Goal: Book appointment/travel/reservation

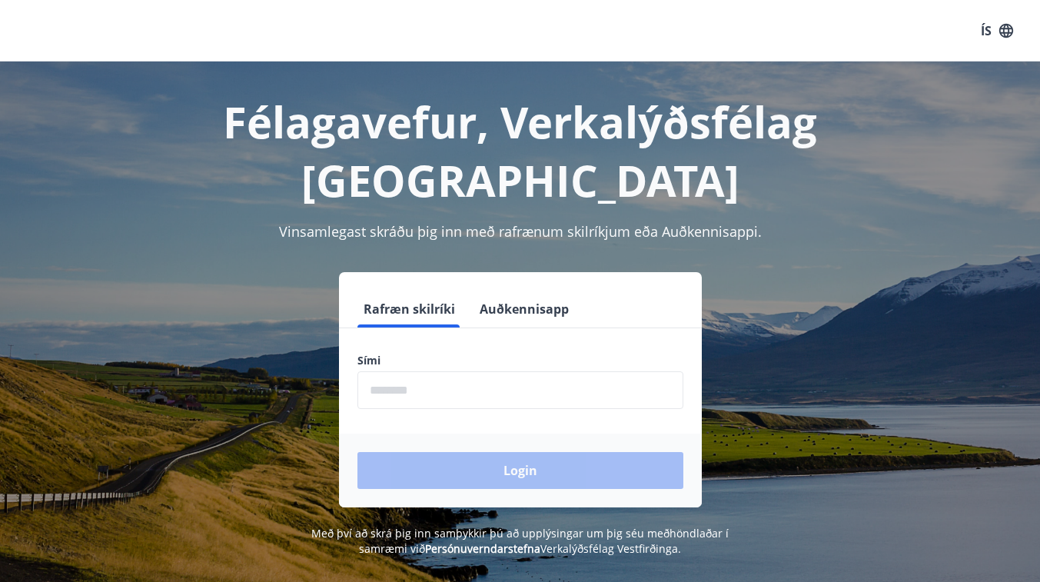
click at [422, 371] on input "phone" at bounding box center [521, 390] width 326 height 38
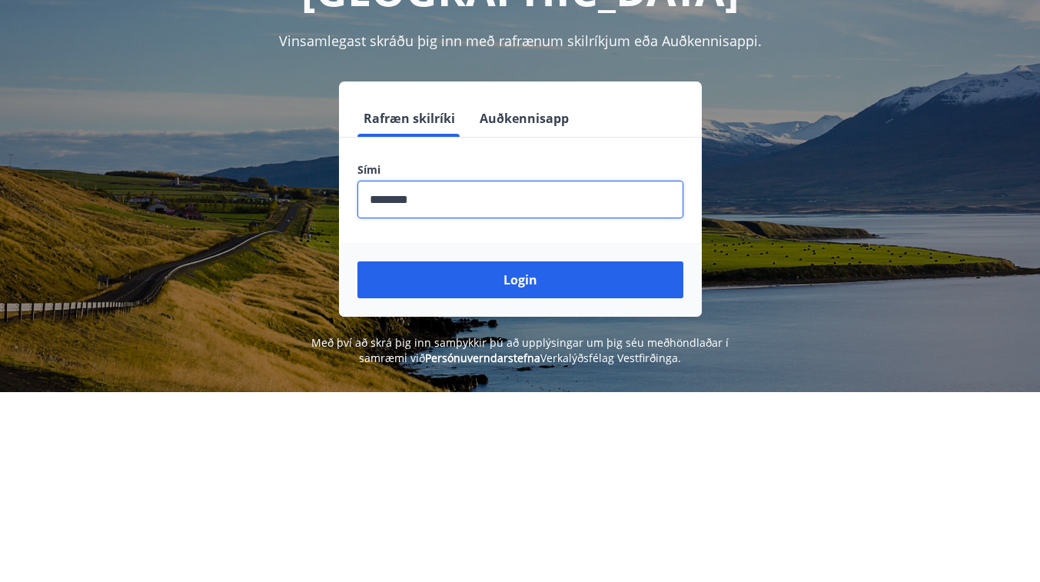
type input "********"
click at [568, 452] on button "Login" at bounding box center [521, 470] width 326 height 37
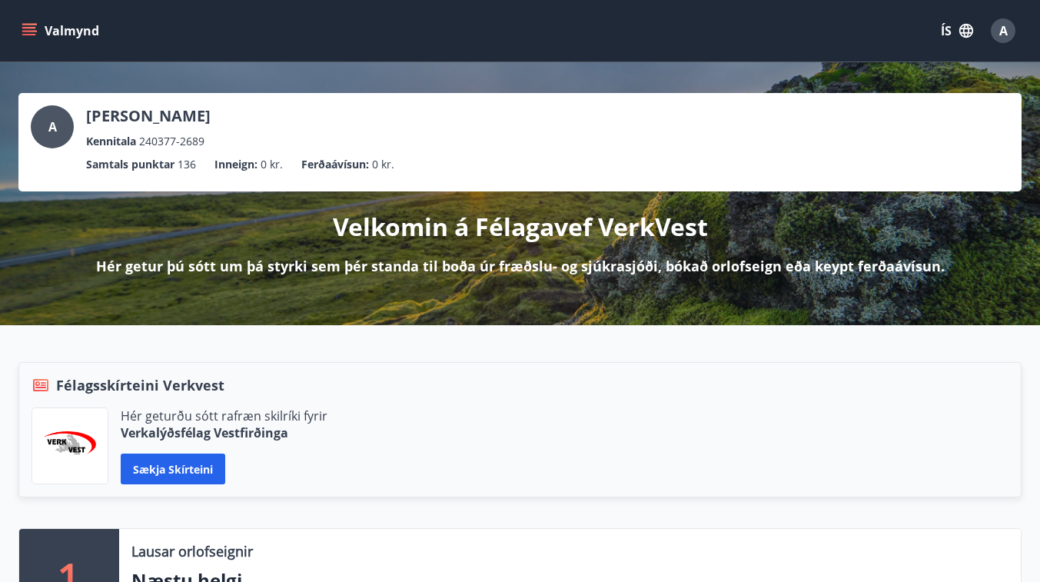
click at [28, 31] on icon "menu" at bounding box center [30, 31] width 17 height 2
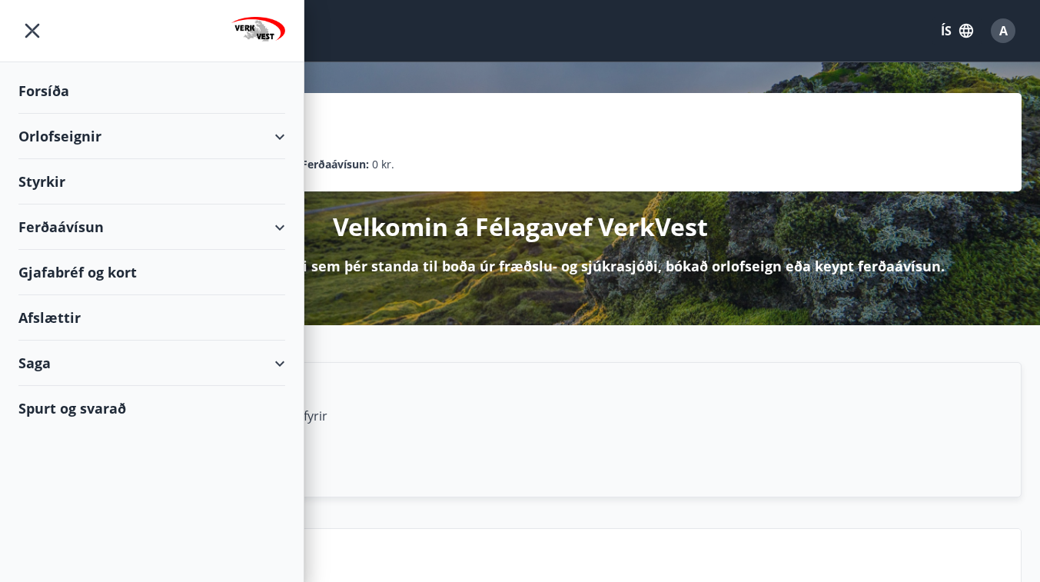
click at [281, 133] on div "Orlofseignir" at bounding box center [151, 136] width 267 height 45
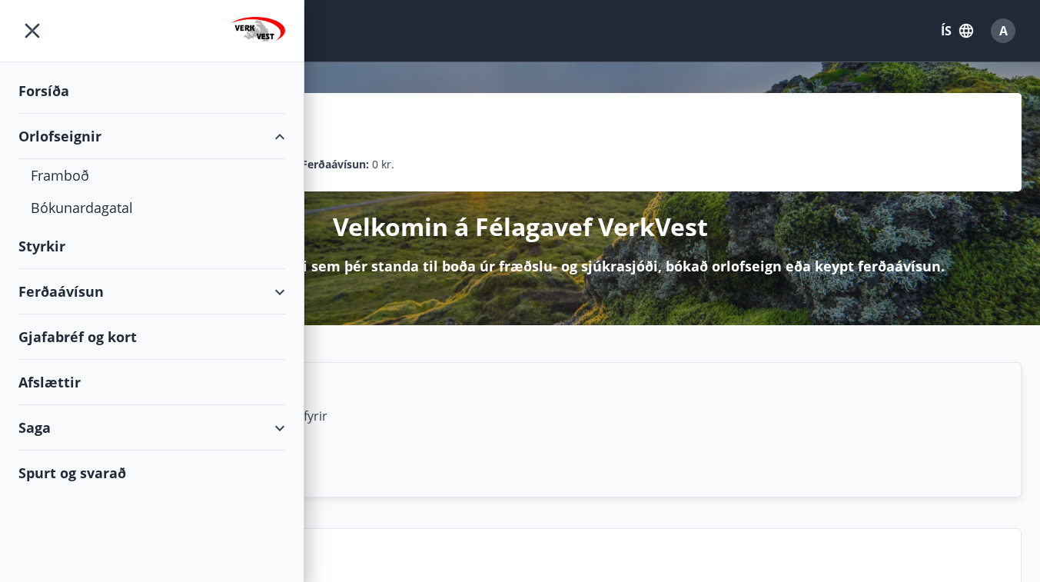
click at [116, 208] on div "Bókunardagatal" at bounding box center [152, 207] width 242 height 32
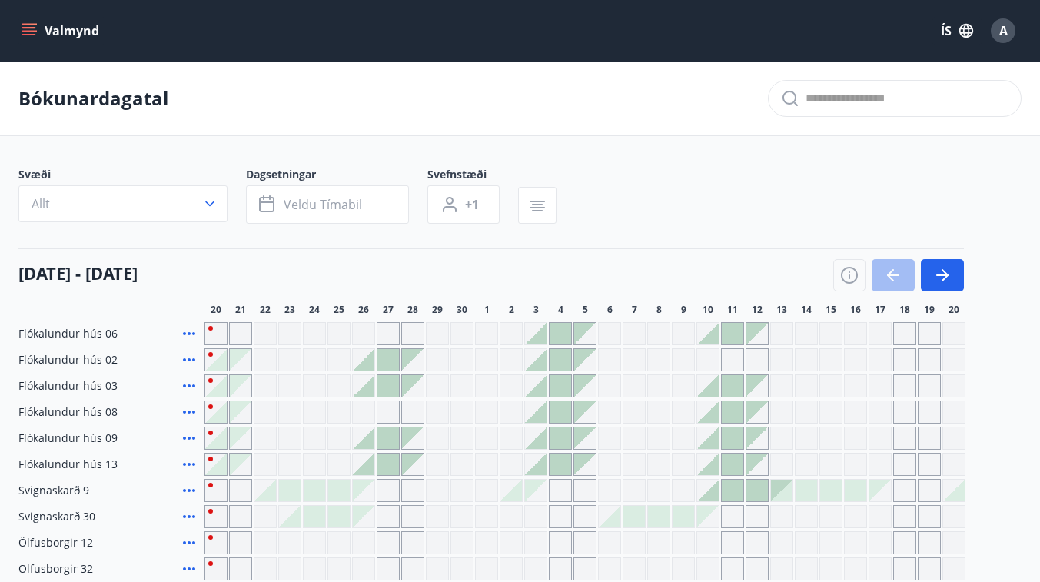
click at [370, 201] on button "Veldu tímabil" at bounding box center [327, 204] width 163 height 38
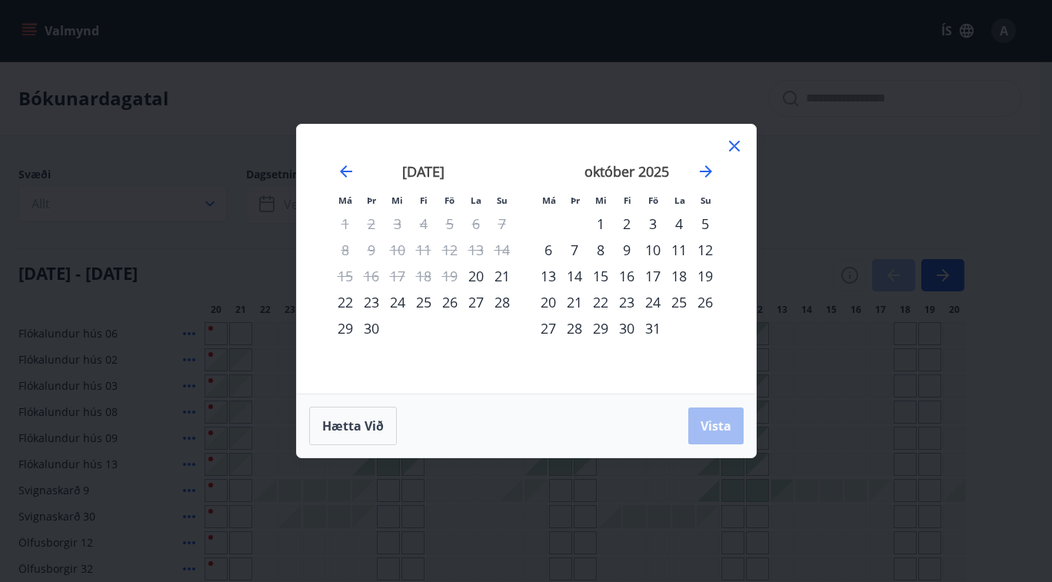
click at [647, 271] on div "17" at bounding box center [653, 276] width 26 height 26
click at [571, 301] on div "21" at bounding box center [574, 302] width 26 height 26
click at [714, 424] on span "Vista" at bounding box center [715, 426] width 31 height 17
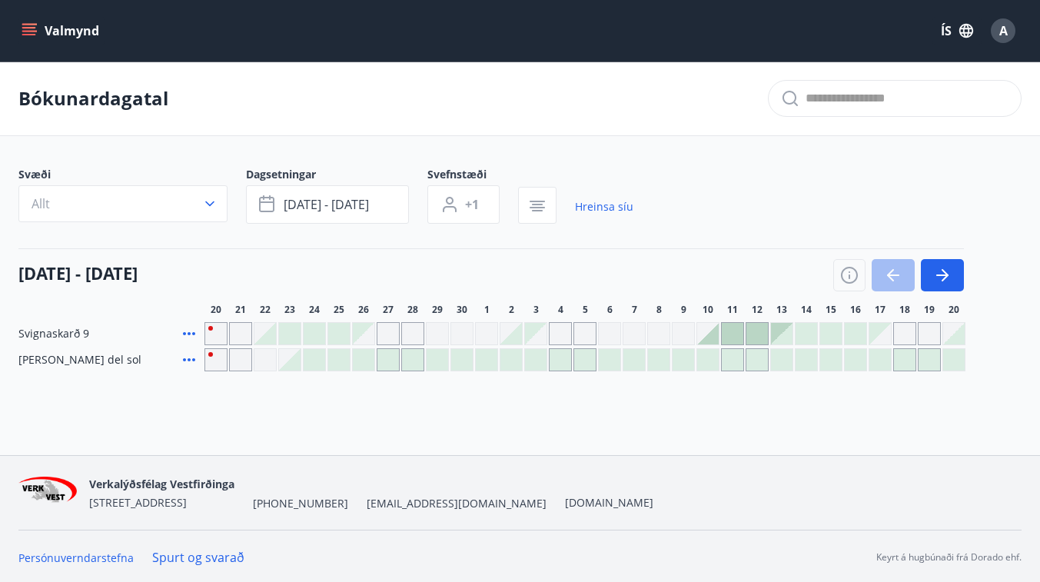
click at [953, 284] on button "button" at bounding box center [942, 275] width 43 height 32
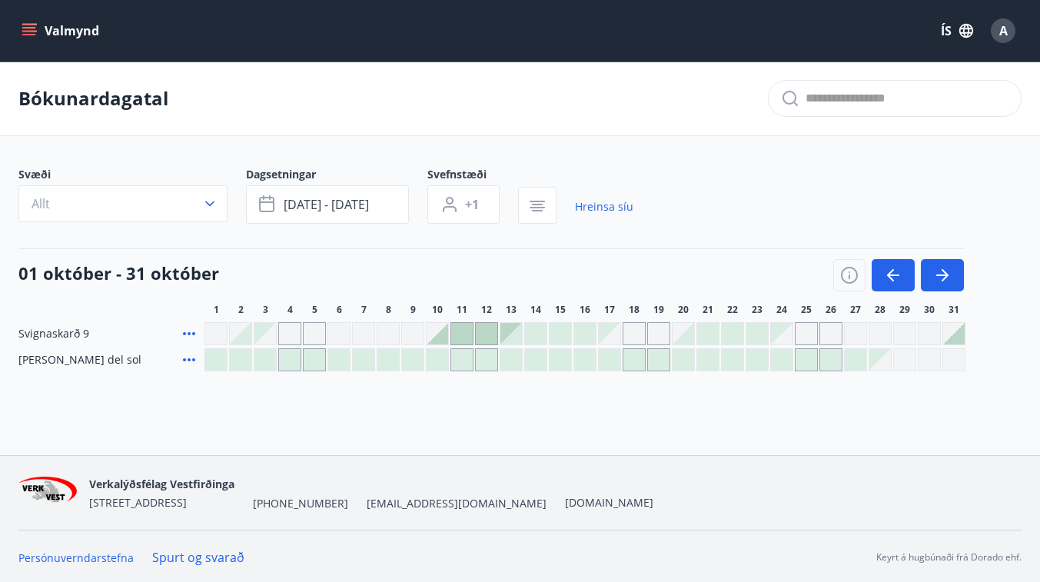
click at [601, 331] on div "Gráir dagar eru ekki bókanlegir" at bounding box center [610, 334] width 22 height 22
click at [662, 331] on div "Gráir dagar eru ekki bókanlegir" at bounding box center [658, 333] width 23 height 23
click at [850, 272] on icon "button" at bounding box center [850, 272] width 2 height 2
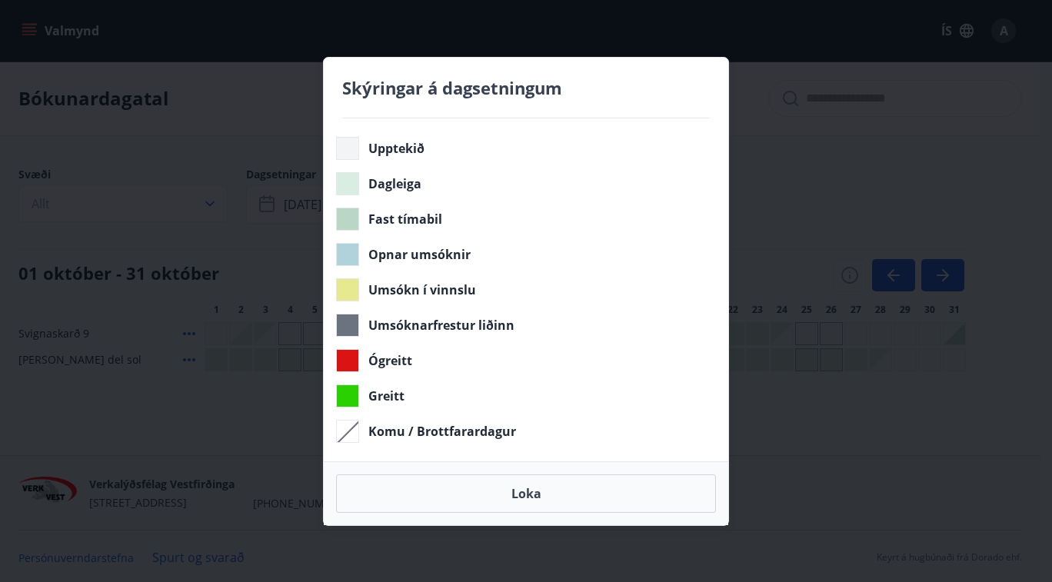
click at [911, 418] on div "Skýringar á dagsetningum Upptekið Dagleiga Fast tímabil Opnar umsóknir Umsókn í…" at bounding box center [526, 291] width 1052 height 582
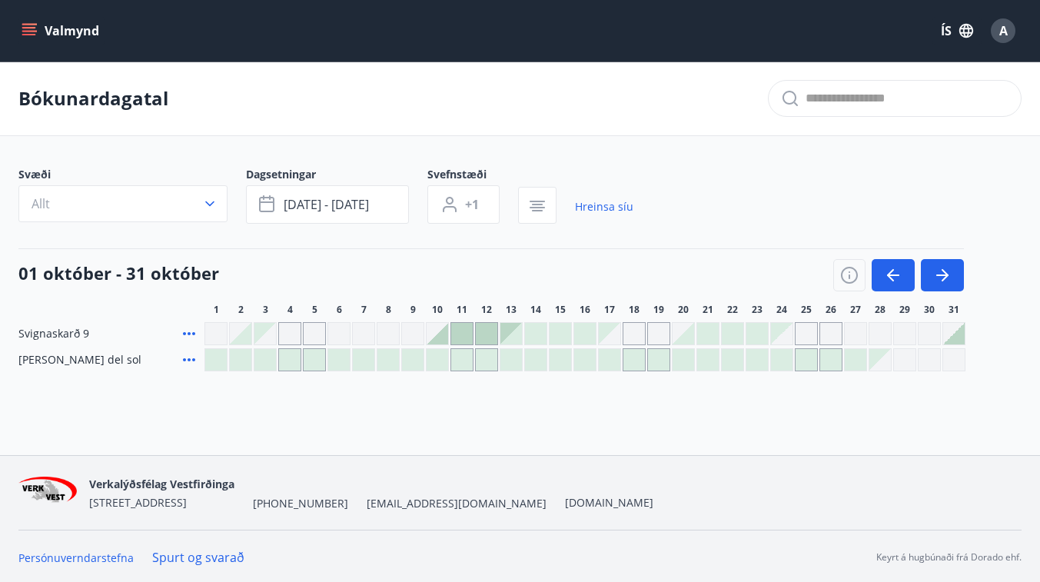
click at [850, 277] on icon "button" at bounding box center [850, 276] width 2 height 5
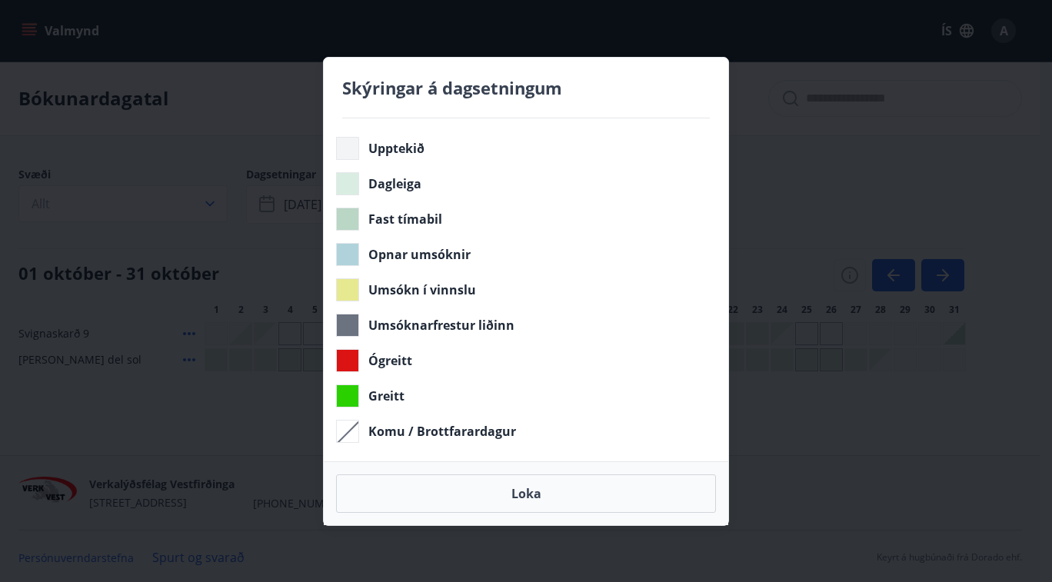
click at [886, 414] on div "Skýringar á dagsetningum Upptekið Dagleiga Fast tímabil Opnar umsóknir Umsókn í…" at bounding box center [526, 291] width 1052 height 582
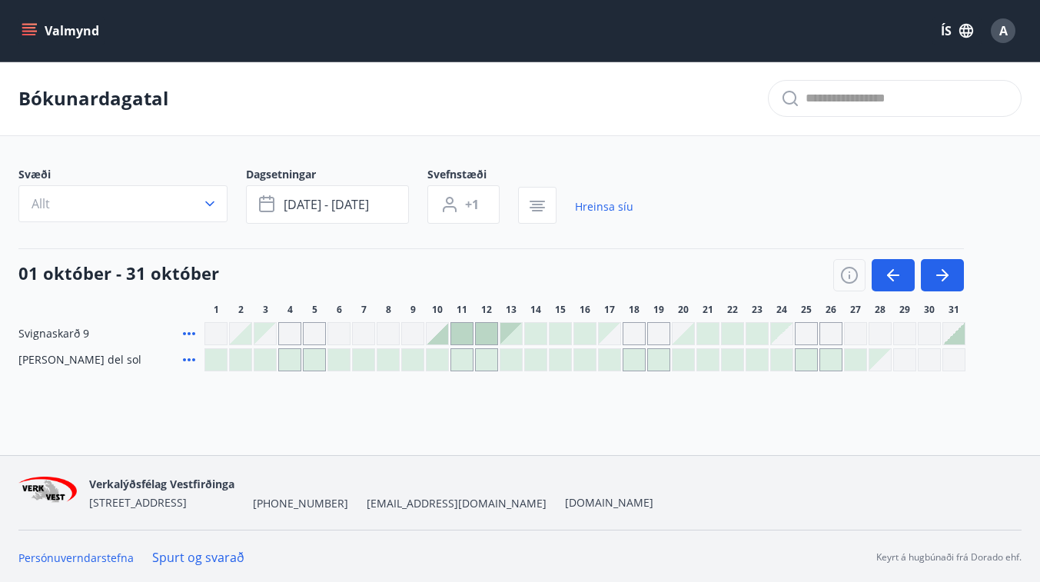
click at [691, 342] on div at bounding box center [684, 334] width 22 height 22
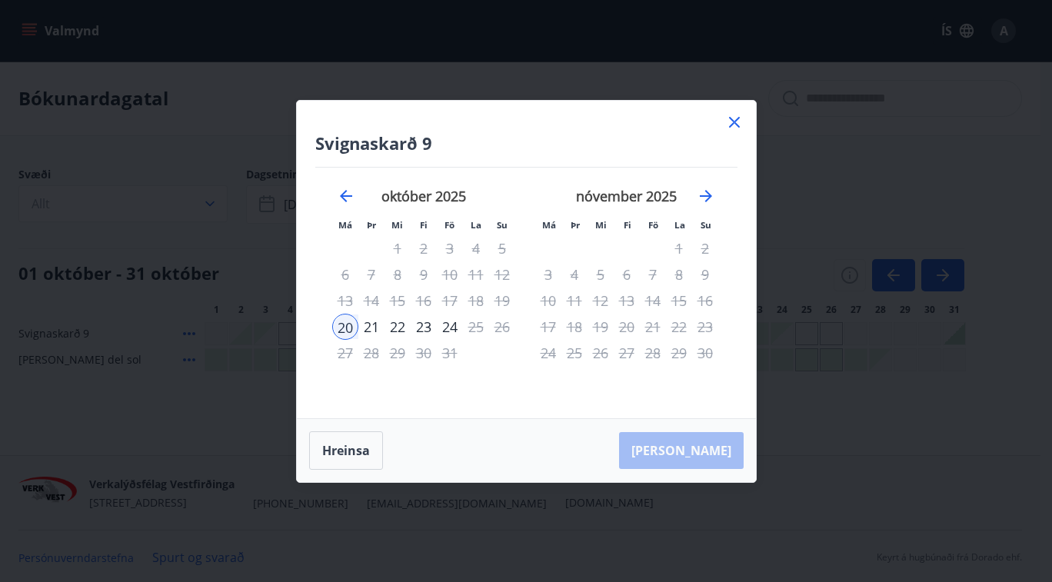
click at [707, 195] on icon "Move forward to switch to the next month." at bounding box center [706, 196] width 12 height 12
click at [350, 198] on icon "Move backward to switch to the previous month." at bounding box center [346, 196] width 18 height 18
click at [344, 200] on icon "Move backward to switch to the previous month." at bounding box center [346, 196] width 12 height 12
click at [734, 121] on icon at bounding box center [734, 122] width 2 height 2
